Goal: Task Accomplishment & Management: Use online tool/utility

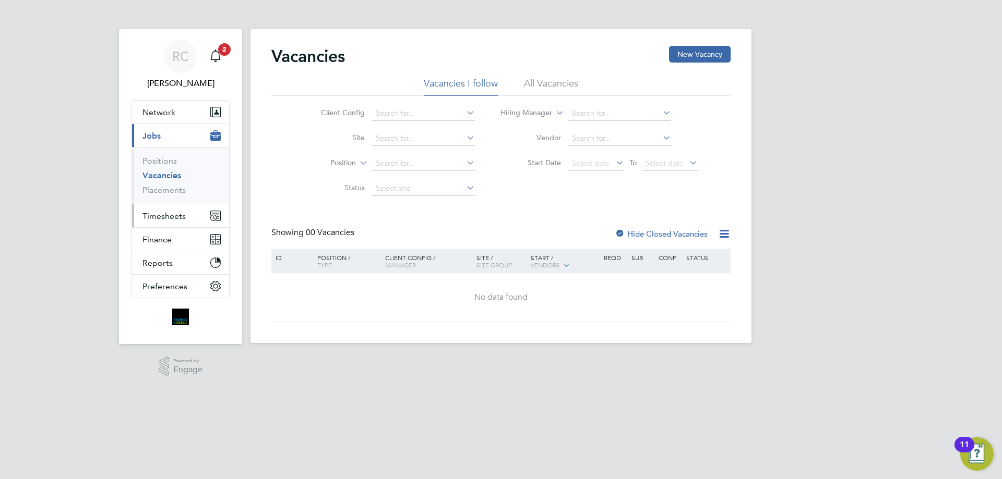
click at [175, 210] on button "Timesheets" at bounding box center [180, 216] width 97 height 23
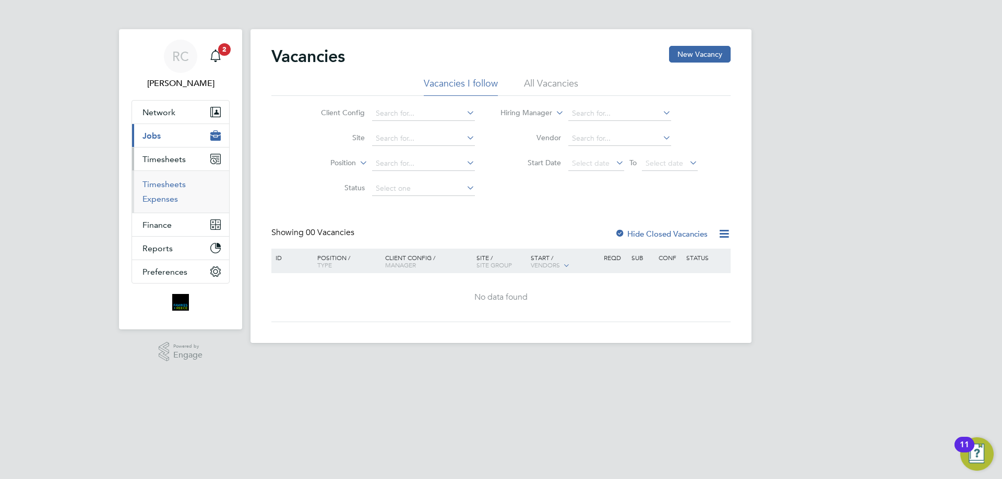
drag, startPoint x: 164, startPoint y: 184, endPoint x: 165, endPoint y: 197, distance: 13.1
click at [163, 184] on link "Timesheets" at bounding box center [163, 184] width 43 height 10
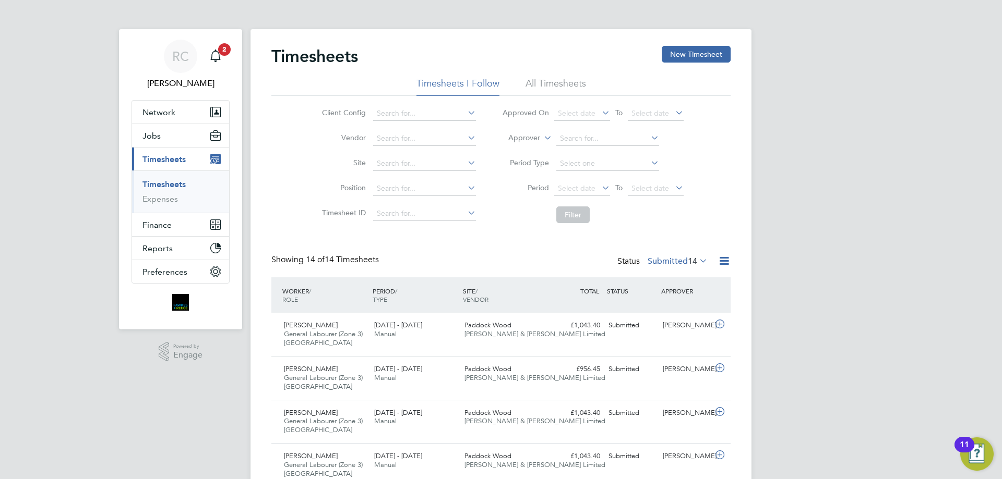
click at [697, 256] on icon at bounding box center [697, 261] width 0 height 15
click at [671, 321] on li "Approved" at bounding box center [672, 324] width 48 height 15
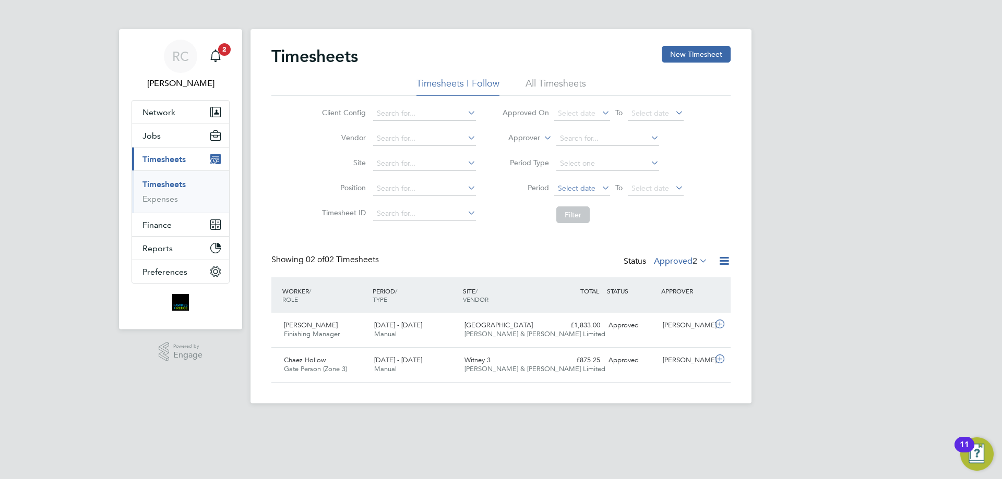
click at [570, 187] on span "Select date" at bounding box center [577, 188] width 38 height 9
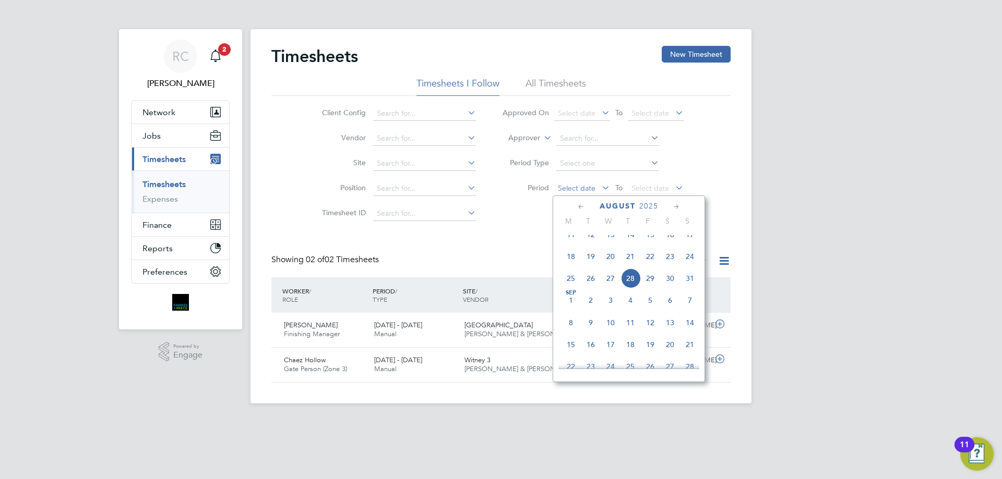
click at [568, 187] on span "Select date" at bounding box center [577, 188] width 38 height 9
click at [684, 52] on button "New Timesheet" at bounding box center [696, 54] width 69 height 17
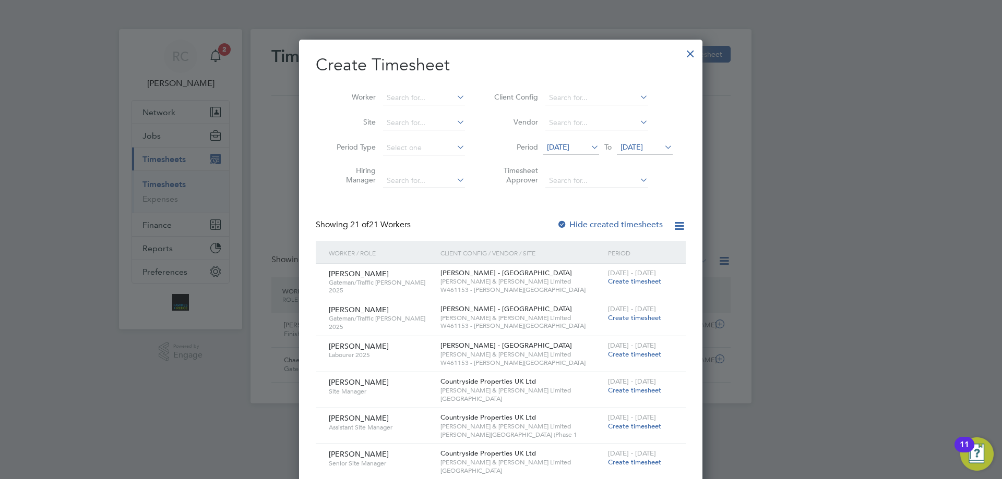
click at [640, 146] on span "[DATE]" at bounding box center [631, 146] width 22 height 9
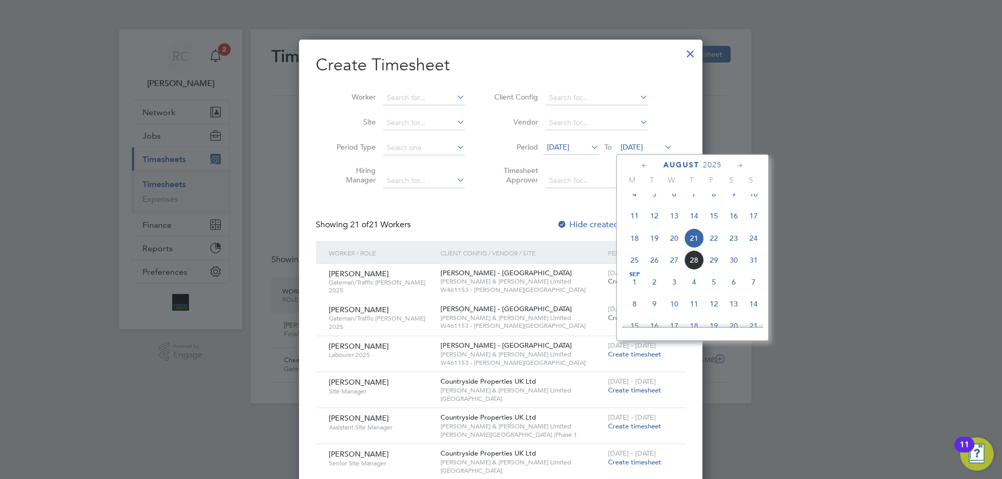
click at [752, 244] on span "24" at bounding box center [753, 239] width 20 height 20
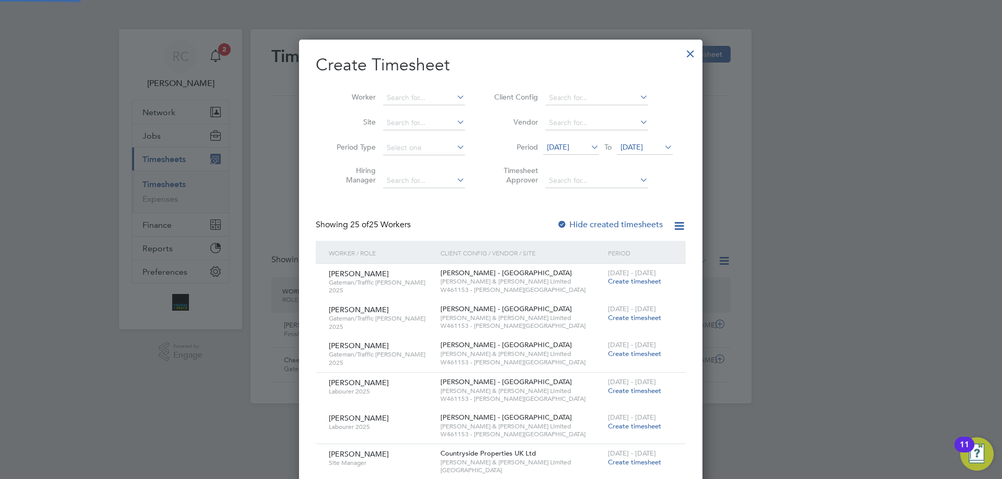
click at [562, 222] on div at bounding box center [562, 225] width 10 height 10
click at [416, 96] on input at bounding box center [424, 98] width 82 height 15
type input "V"
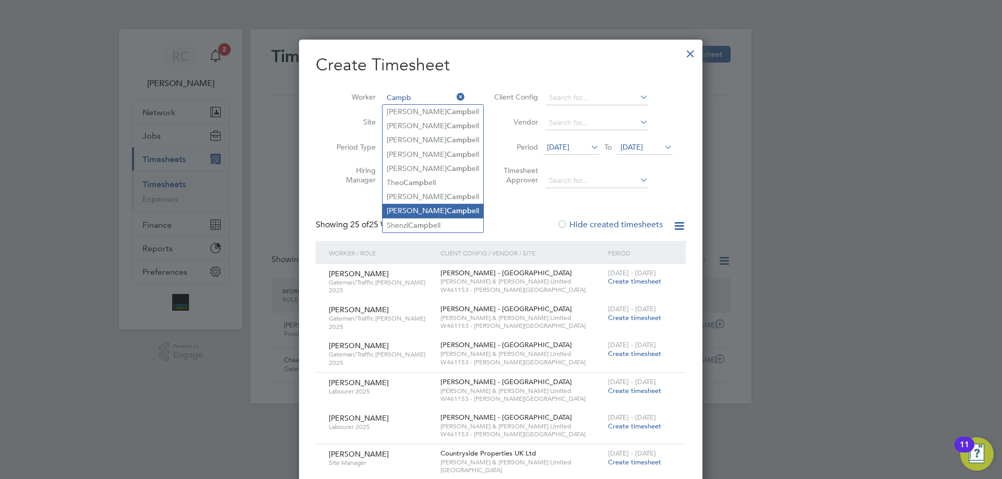
click at [447, 207] on b "Campb" at bounding box center [459, 211] width 25 height 9
type input "[PERSON_NAME]"
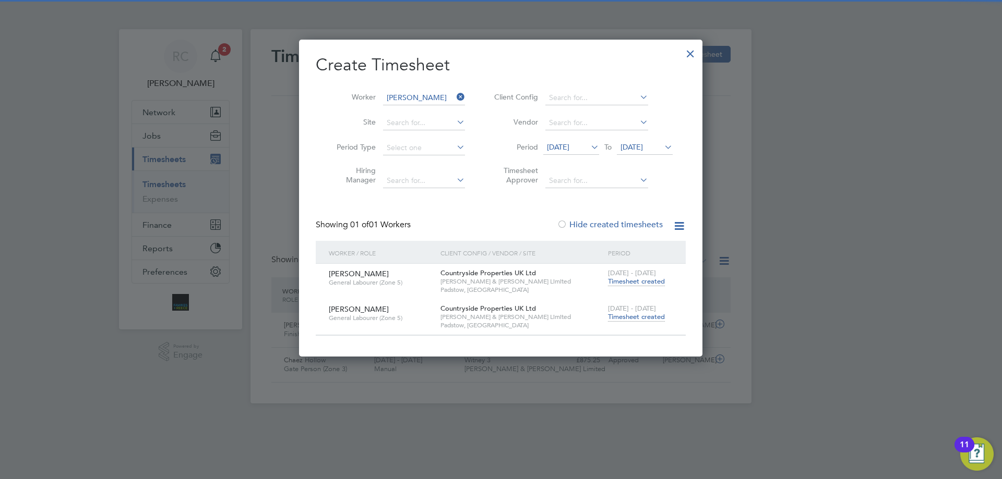
click at [631, 318] on span "Timesheet created" at bounding box center [636, 316] width 57 height 9
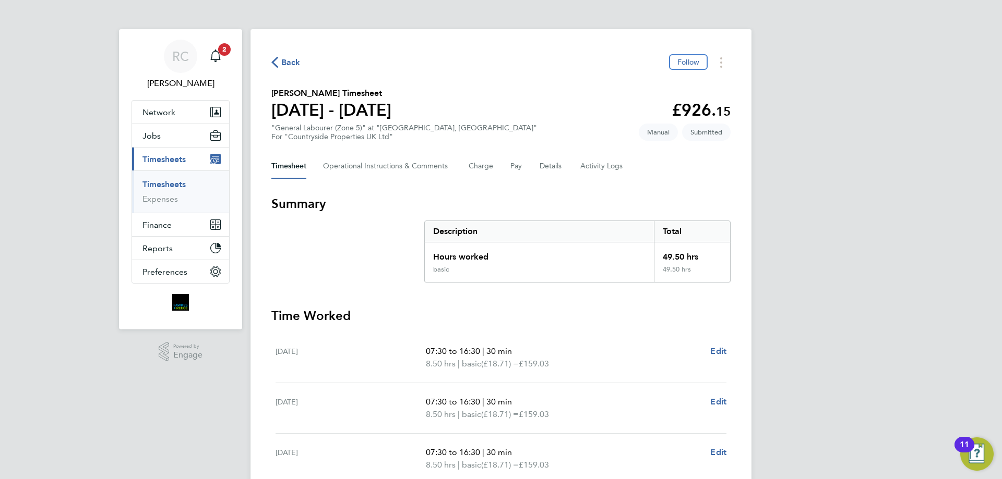
click at [173, 176] on ul "Timesheets Expenses" at bounding box center [180, 192] width 97 height 42
click at [169, 186] on link "Timesheets" at bounding box center [163, 184] width 43 height 10
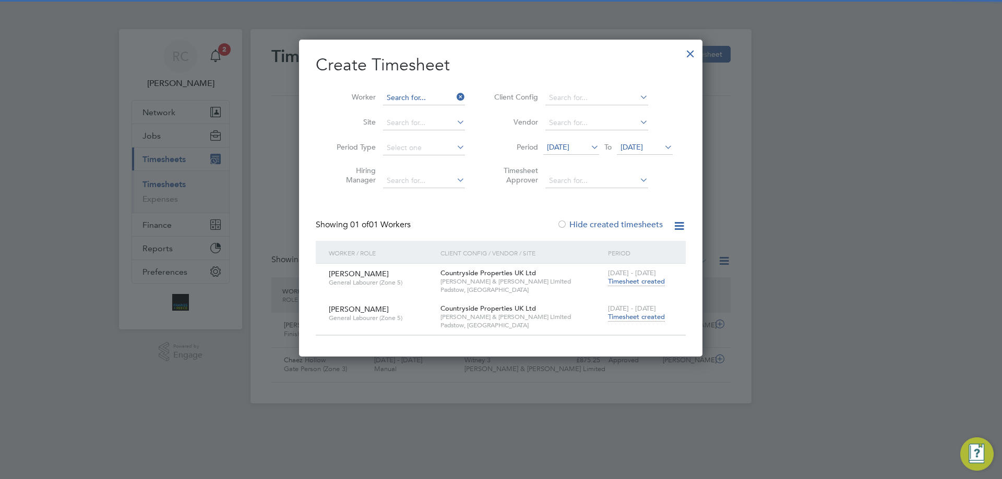
click at [418, 102] on input at bounding box center [424, 98] width 82 height 15
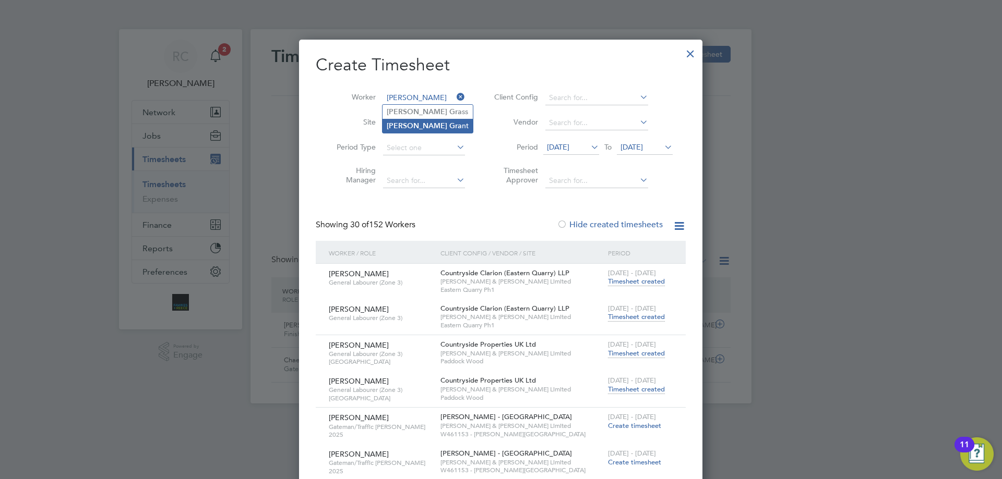
click at [415, 121] on li "[PERSON_NAME] nt" at bounding box center [427, 126] width 90 height 14
type input "[PERSON_NAME]"
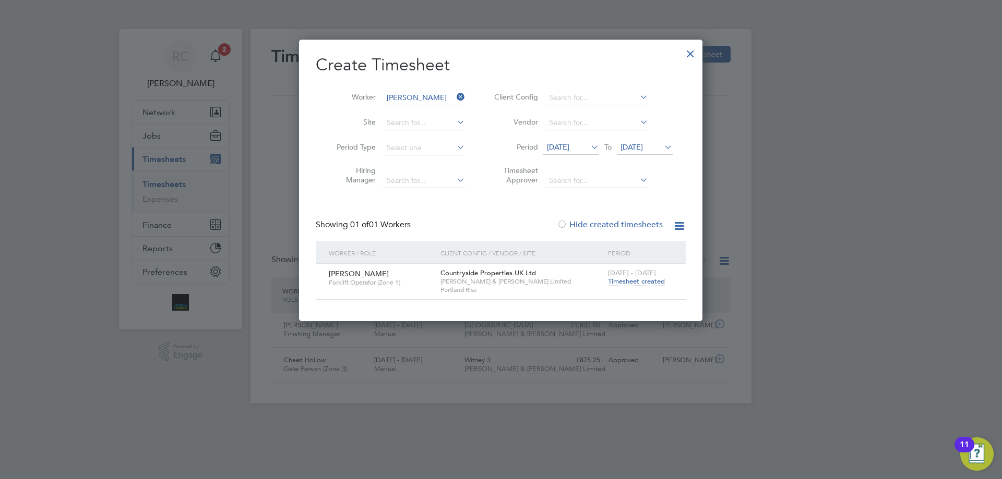
click at [622, 277] on span "Timesheet created" at bounding box center [636, 281] width 57 height 9
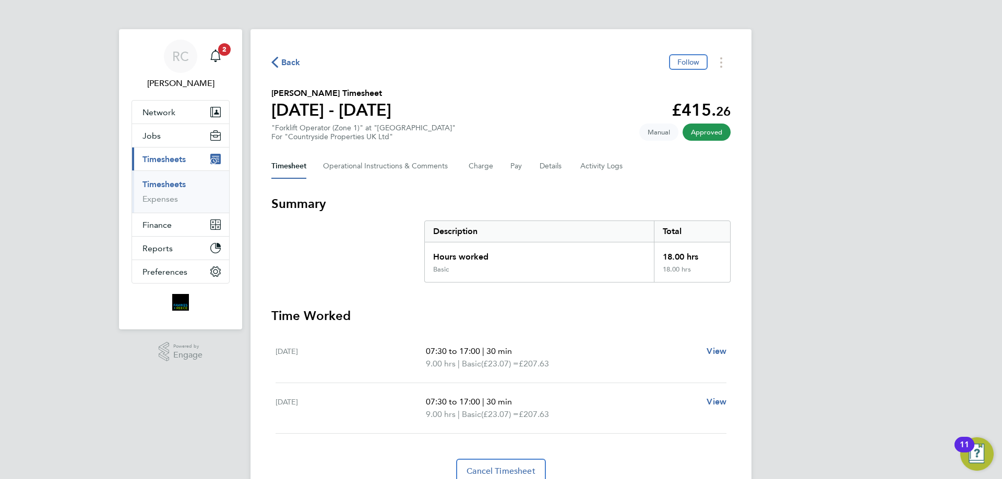
click at [163, 182] on link "Timesheets" at bounding box center [163, 184] width 43 height 10
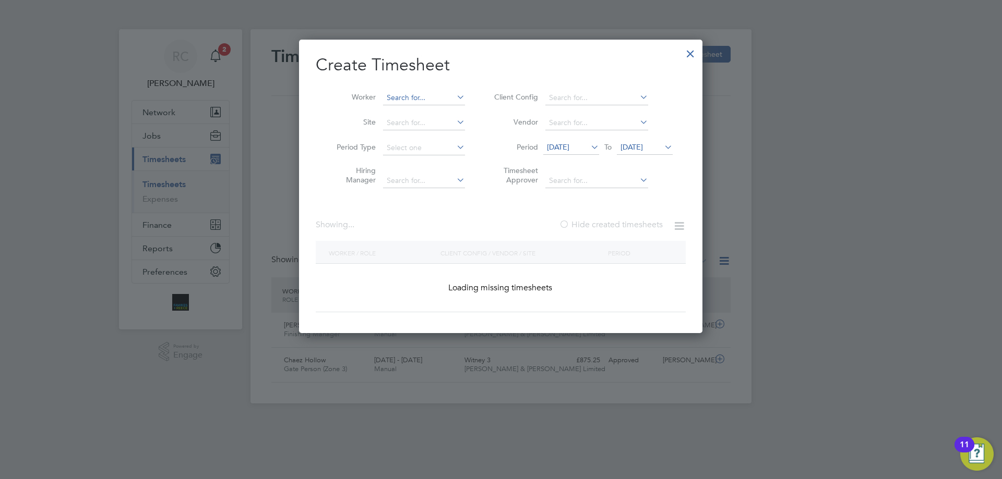
click at [416, 97] on input at bounding box center [424, 98] width 82 height 15
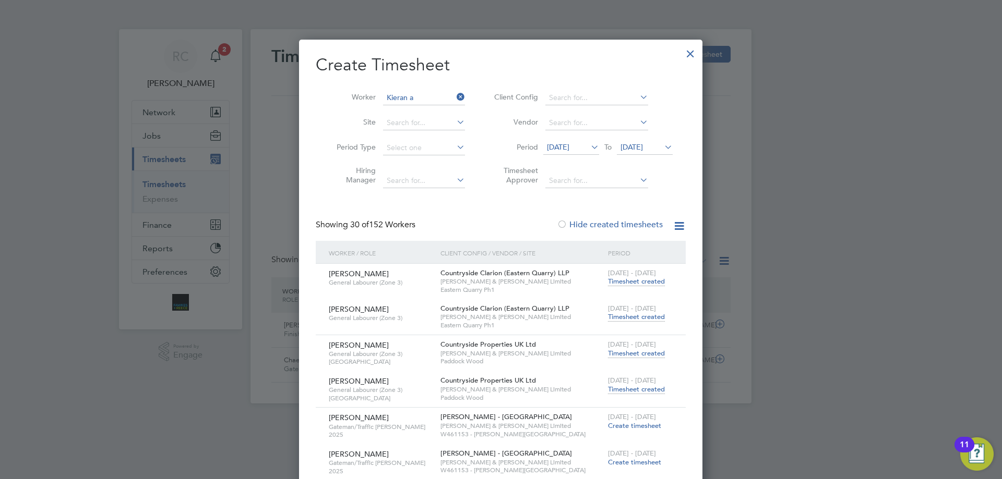
click at [414, 111] on li "[PERSON_NAME] a n [PERSON_NAME]" at bounding box center [428, 112] width 93 height 14
type input "[PERSON_NAME]"
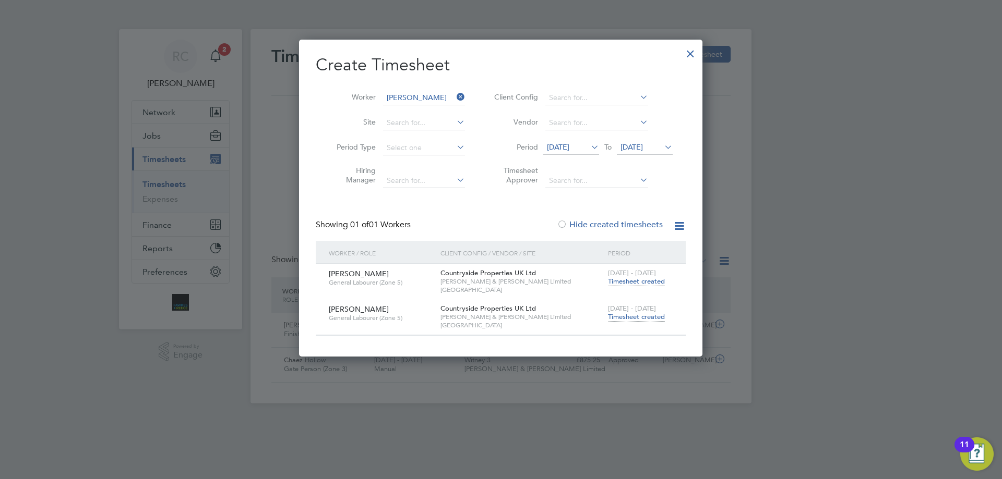
click at [646, 318] on span "Timesheet created" at bounding box center [636, 316] width 57 height 9
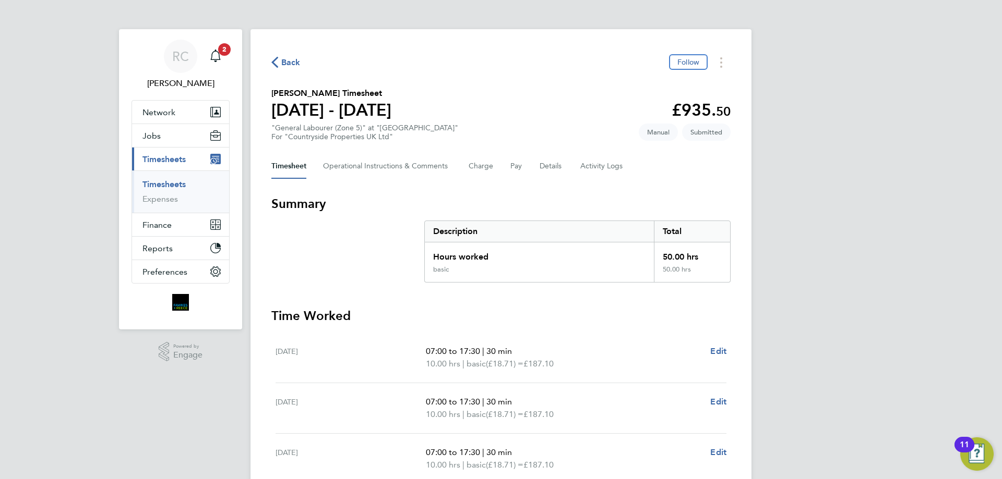
click at [158, 181] on link "Timesheets" at bounding box center [163, 184] width 43 height 10
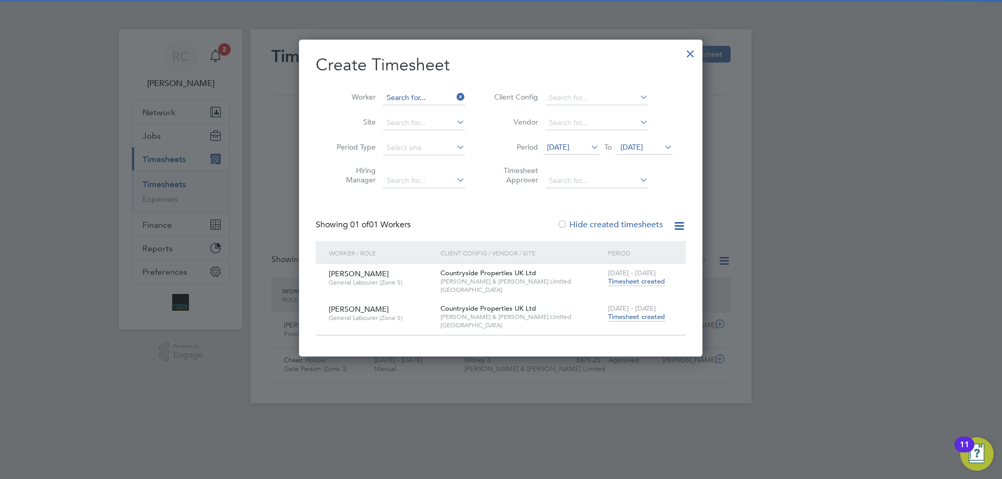
click at [414, 92] on input at bounding box center [424, 98] width 82 height 15
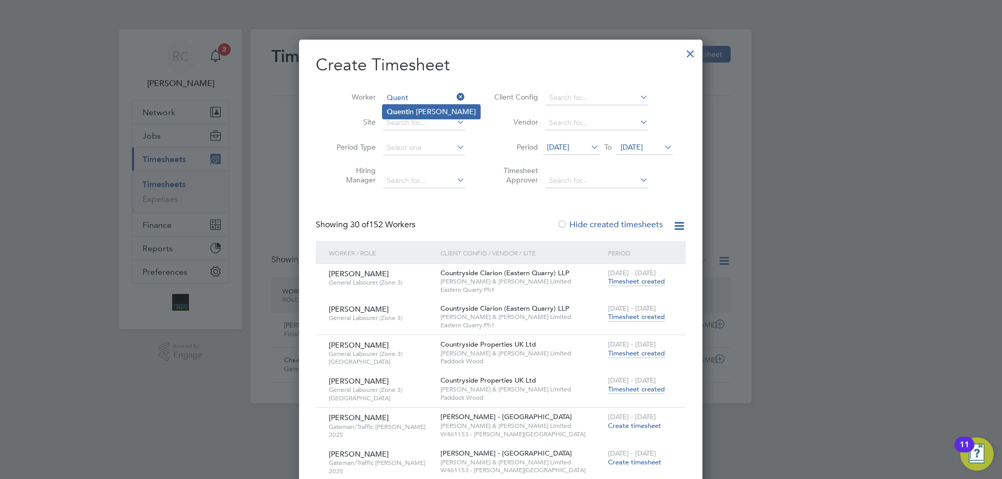
click at [431, 117] on li "Quent in [PERSON_NAME]" at bounding box center [431, 112] width 98 height 14
type input "[PERSON_NAME]"
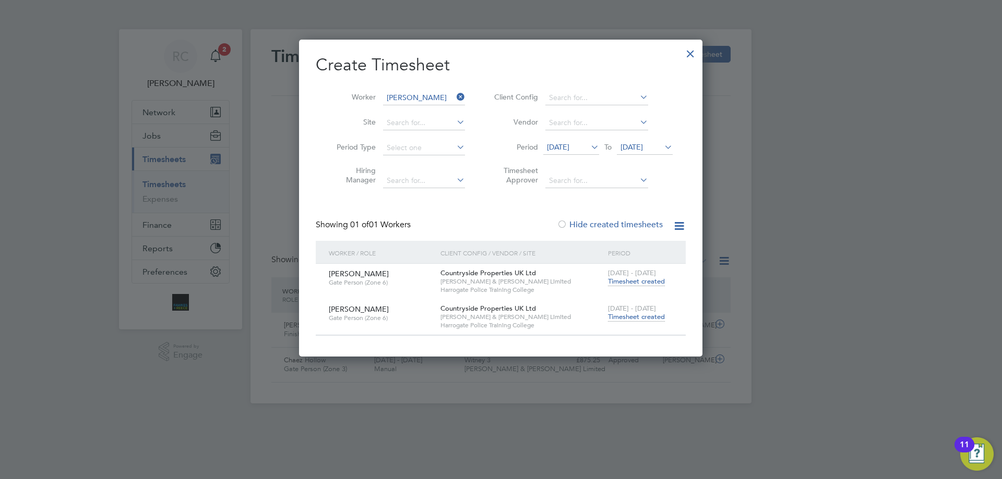
click at [645, 318] on span "Timesheet created" at bounding box center [636, 316] width 57 height 9
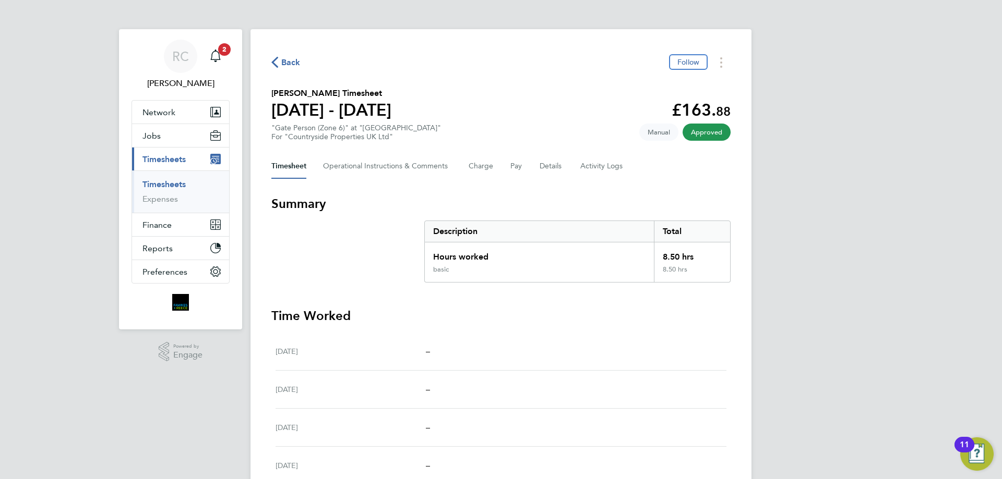
drag, startPoint x: 175, startPoint y: 187, endPoint x: 201, endPoint y: 170, distance: 31.3
click at [175, 187] on link "Timesheets" at bounding box center [163, 184] width 43 height 10
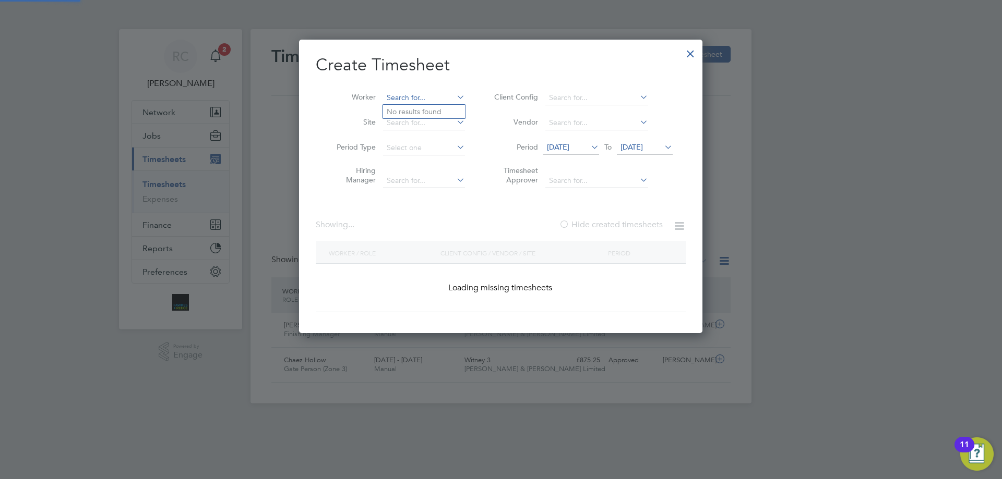
click at [419, 93] on input at bounding box center [424, 98] width 82 height 15
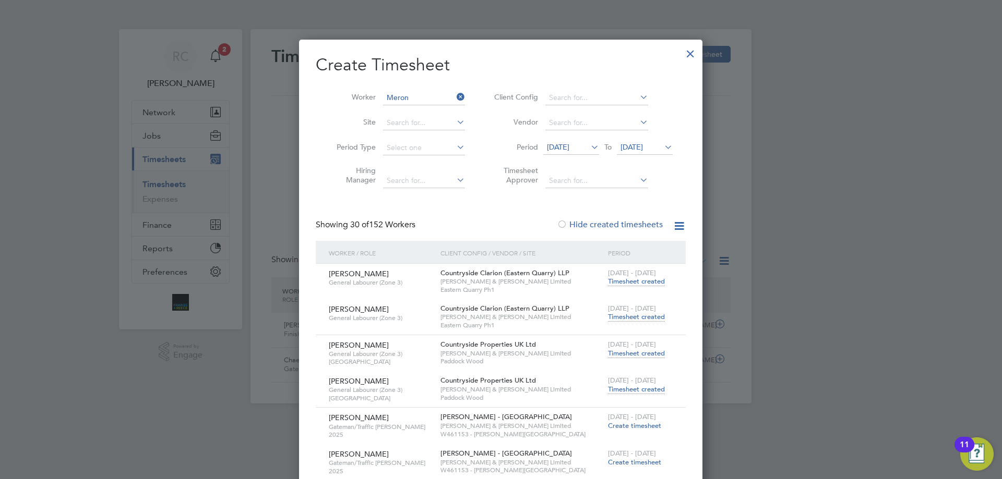
click at [430, 121] on li "[PERSON_NAME]" at bounding box center [427, 126] width 91 height 14
type input "[PERSON_NAME]"
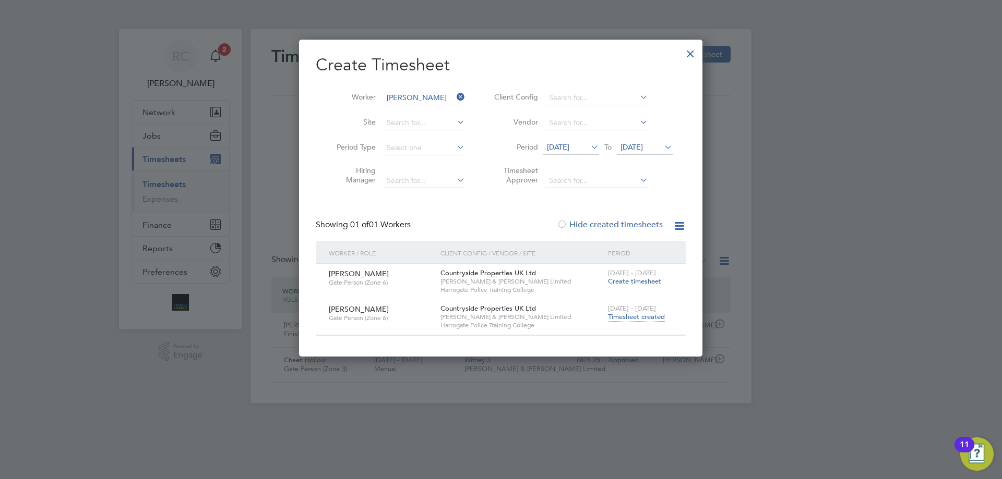
click at [632, 319] on span "Timesheet created" at bounding box center [636, 316] width 57 height 9
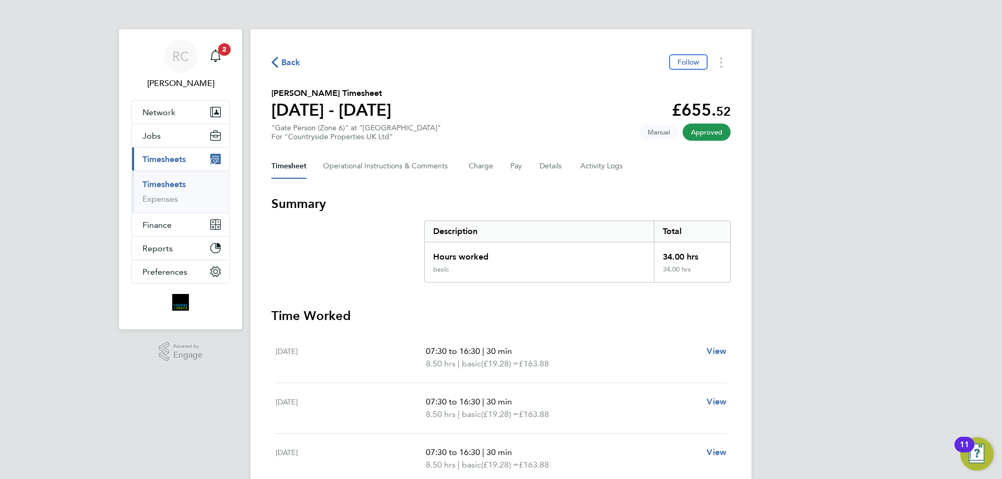
click at [160, 189] on li "Timesheets" at bounding box center [181, 186] width 78 height 15
click at [154, 183] on link "Timesheets" at bounding box center [163, 184] width 43 height 10
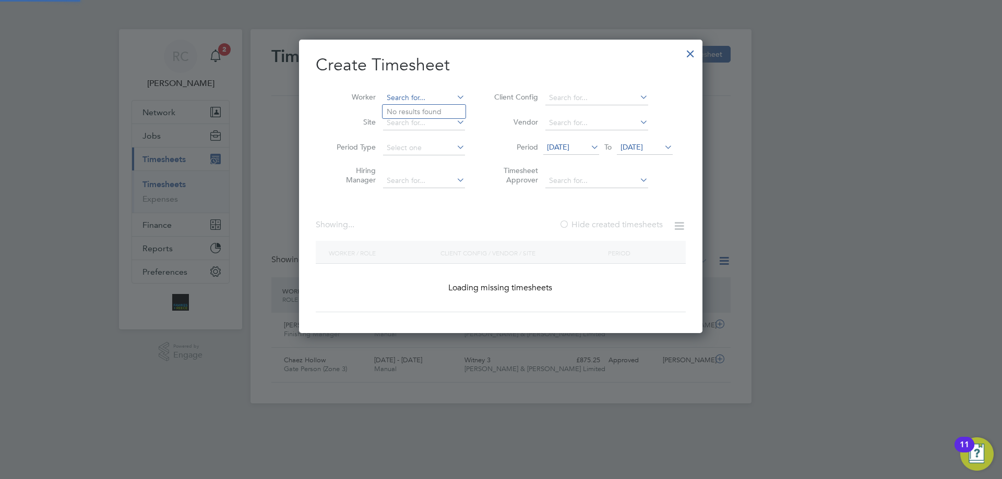
click at [425, 96] on input at bounding box center [424, 98] width 82 height 15
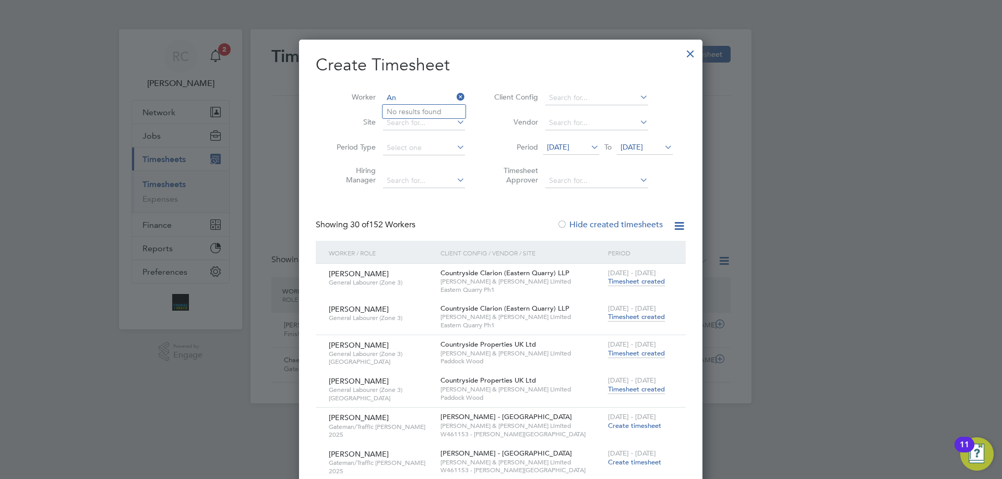
type input "A"
type input "Thomp a"
click at [388, 94] on input at bounding box center [424, 98] width 82 height 15
type input "A"
type input "T"
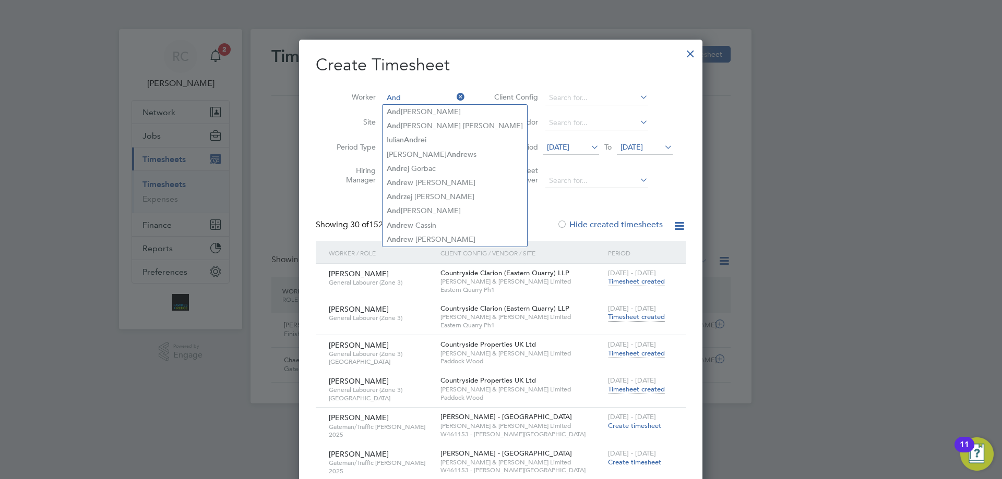
type input "And"
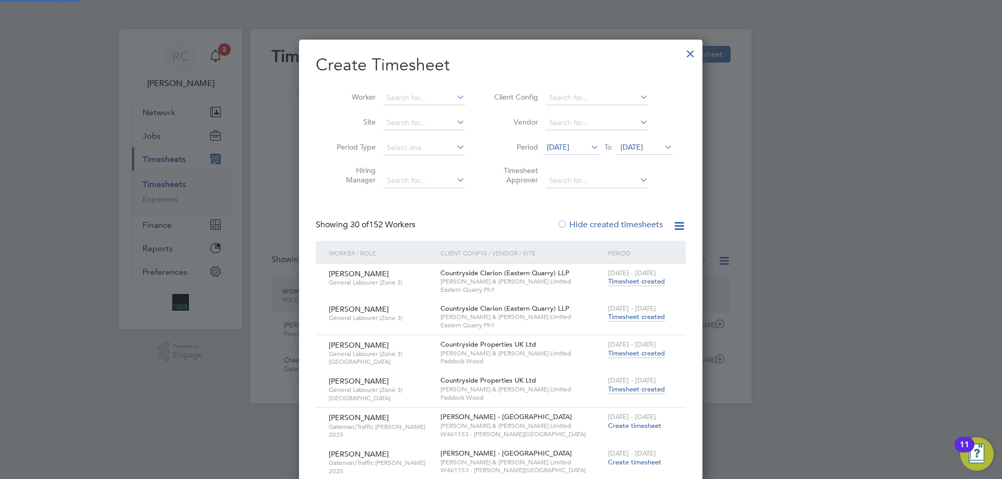
scroll to position [2568, 404]
